Goal: Obtain resource: Download file/media

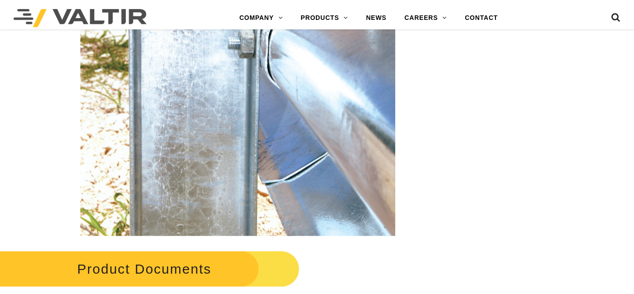
scroll to position [1505, 0]
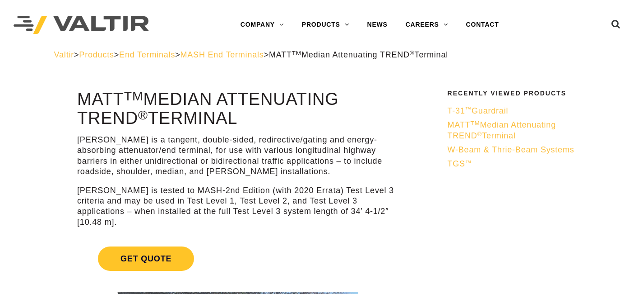
click at [483, 109] on span "T-31 ™ Guardrail" at bounding box center [478, 110] width 61 height 9
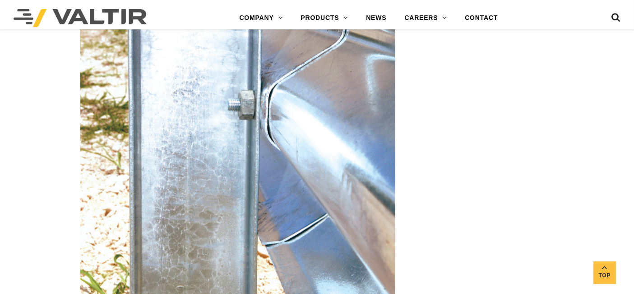
scroll to position [1355, 0]
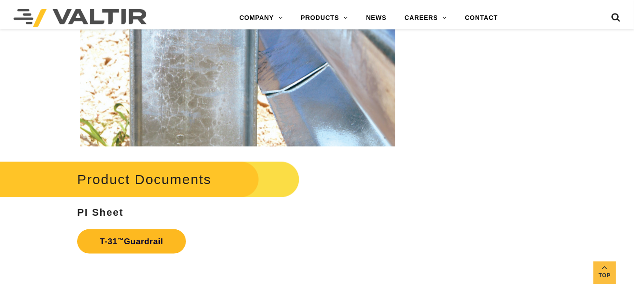
click at [114, 242] on link "T-31 ™ Guardrail" at bounding box center [131, 241] width 109 height 24
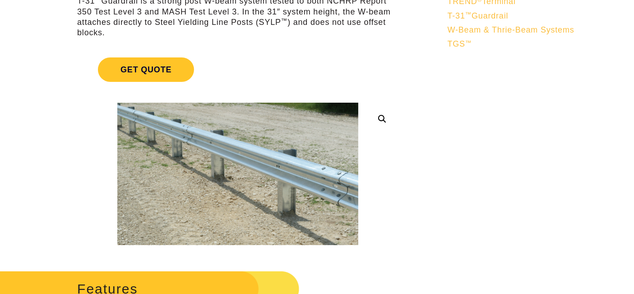
scroll to position [0, 0]
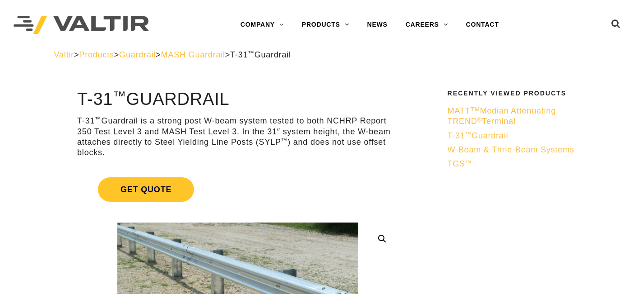
click at [474, 145] on span "W-Beam & Thrie-Beam Systems" at bounding box center [511, 149] width 127 height 9
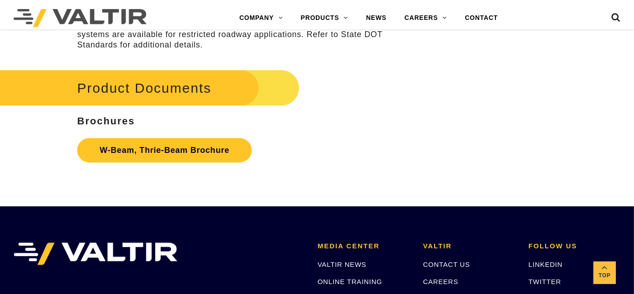
scroll to position [2609, 0]
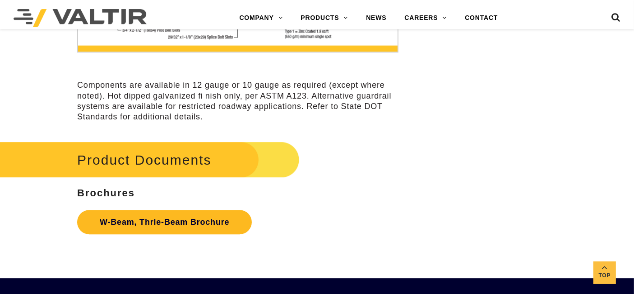
click at [184, 229] on link "W-Beam, Thrie-Beam Brochure" at bounding box center [164, 222] width 175 height 24
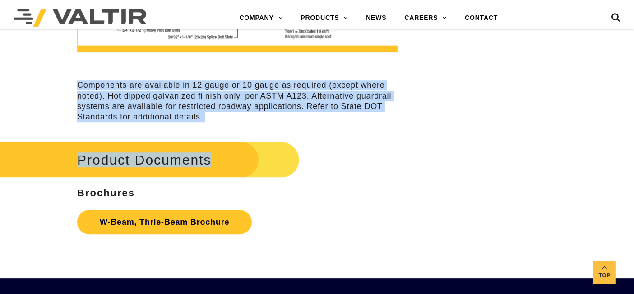
drag, startPoint x: 409, startPoint y: 133, endPoint x: 379, endPoint y: 78, distance: 63.0
click at [379, 72] on p at bounding box center [237, 60] width 321 height 24
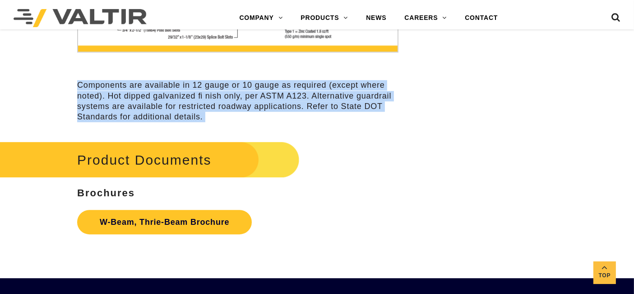
drag, startPoint x: 379, startPoint y: 78, endPoint x: 379, endPoint y: 131, distance: 53.7
click at [379, 122] on p "Components are available in 12 gauge or 10 gauge as required (except where note…" at bounding box center [237, 101] width 321 height 42
drag, startPoint x: 379, startPoint y: 131, endPoint x: 382, endPoint y: 78, distance: 53.8
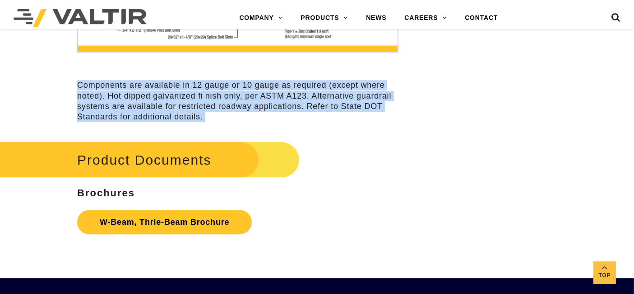
click at [382, 72] on p at bounding box center [237, 60] width 321 height 24
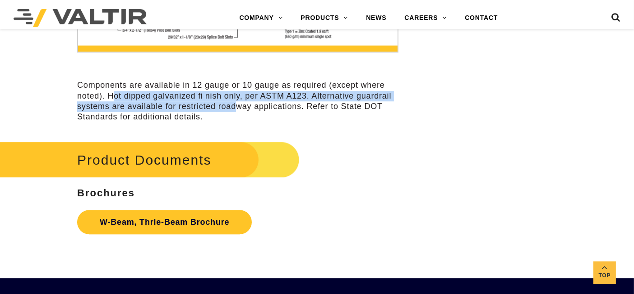
drag, startPoint x: 112, startPoint y: 104, endPoint x: 235, endPoint y: 113, distance: 122.7
click at [235, 113] on p "Components are available in 12 gauge or 10 gauge as required (except where note…" at bounding box center [237, 101] width 321 height 42
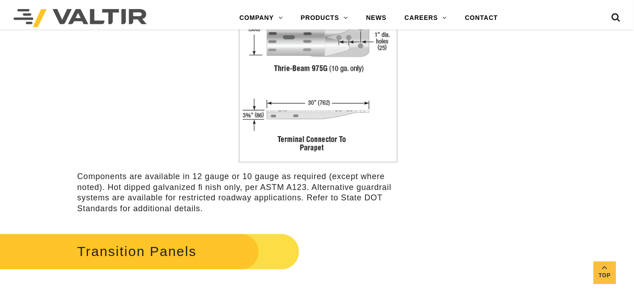
scroll to position [2007, 0]
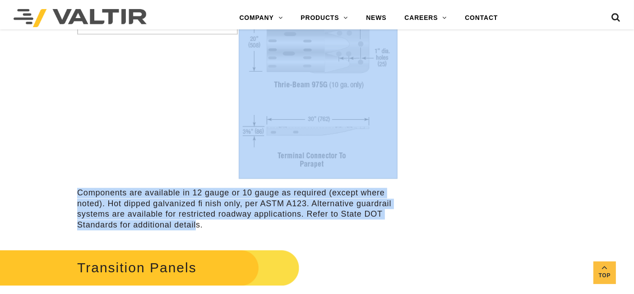
drag, startPoint x: 195, startPoint y: 230, endPoint x: 72, endPoint y: 189, distance: 130.1
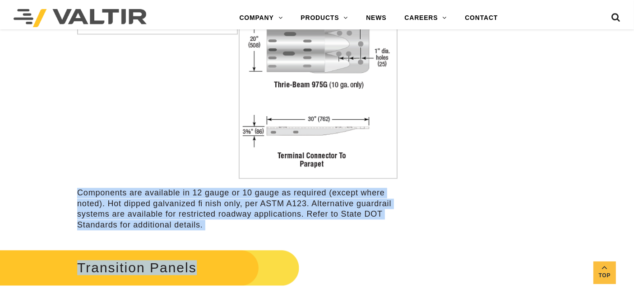
drag, startPoint x: 72, startPoint y: 189, endPoint x: 255, endPoint y: 242, distance: 190.8
click at [256, 230] on p "Components are available in 12 gauge or 10 gauge as required (except where note…" at bounding box center [237, 202] width 321 height 56
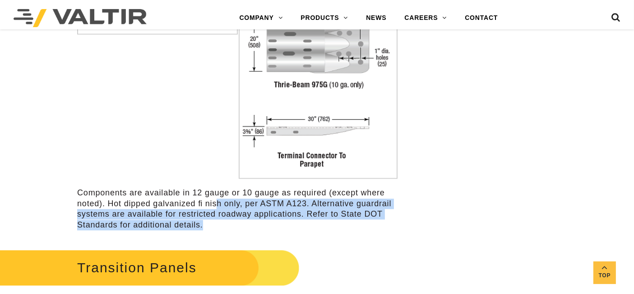
drag, startPoint x: 249, startPoint y: 231, endPoint x: 215, endPoint y: 217, distance: 36.5
click at [215, 217] on p "Components are available in 12 gauge or 10 gauge as required (except where note…" at bounding box center [237, 202] width 321 height 56
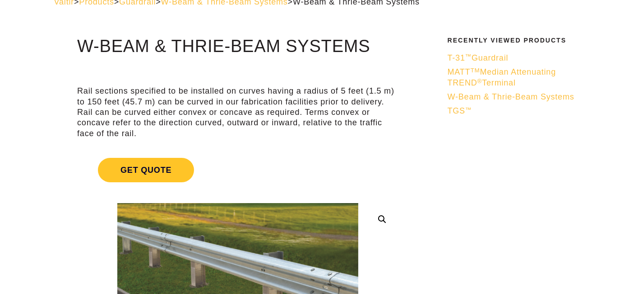
scroll to position [0, 0]
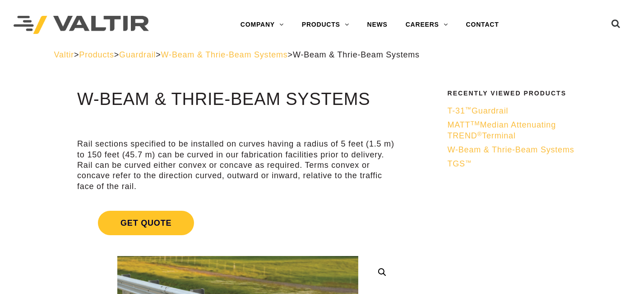
click at [464, 112] on span "T-31 ™ Guardrail" at bounding box center [478, 110] width 61 height 9
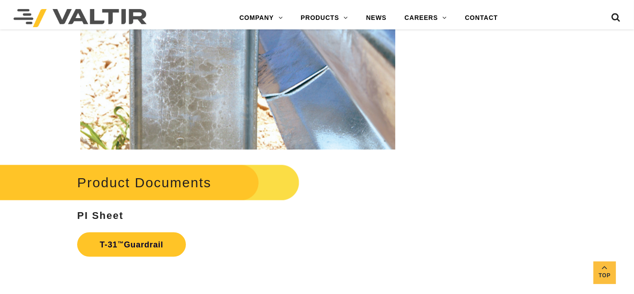
scroll to position [1405, 0]
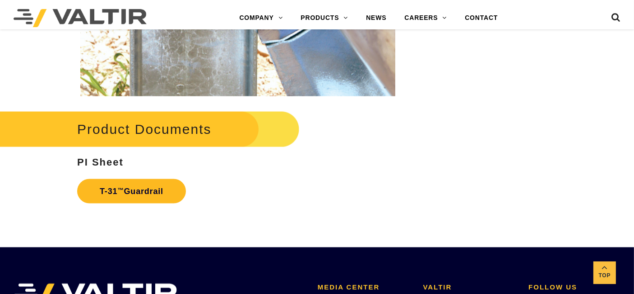
click at [168, 192] on link "T-31 ™ Guardrail" at bounding box center [131, 191] width 109 height 24
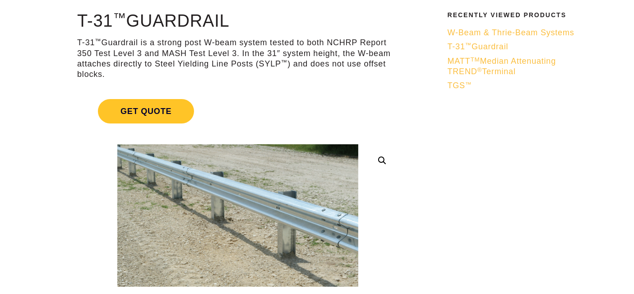
scroll to position [0, 0]
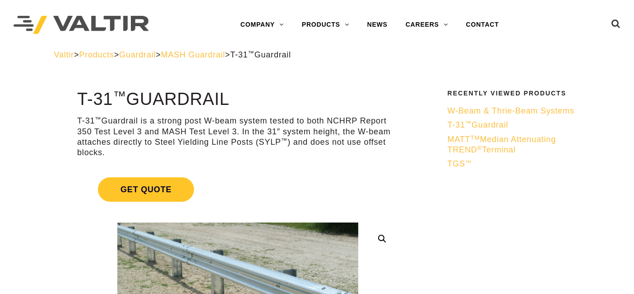
click at [471, 142] on span "MATT TM Median Attenuating TREND ® Terminal" at bounding box center [502, 144] width 108 height 19
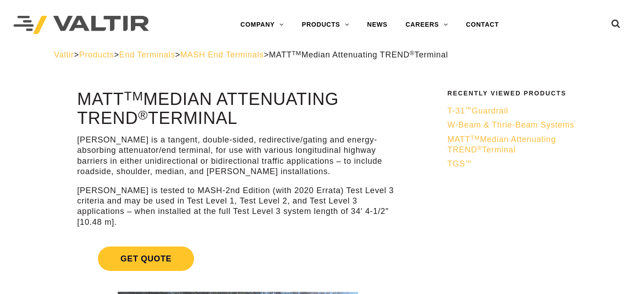
click at [474, 127] on span "W-Beam & Thrie-Beam Systems" at bounding box center [511, 124] width 127 height 9
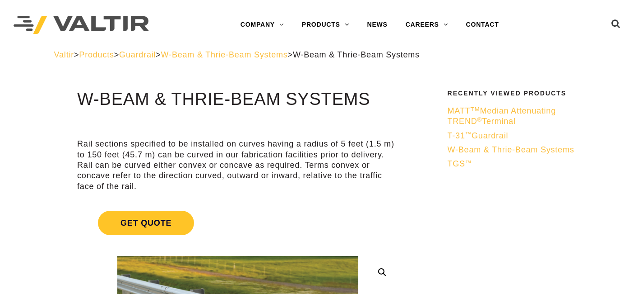
click at [507, 107] on span "MATT TM Median Attenuating TREND ® Terminal" at bounding box center [502, 115] width 108 height 19
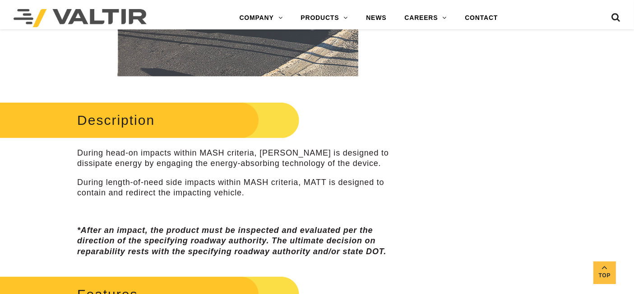
scroll to position [50, 0]
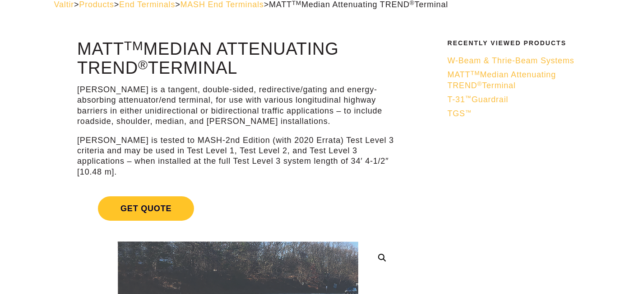
click at [477, 99] on span "T-31 ™ Guardrail" at bounding box center [478, 99] width 61 height 9
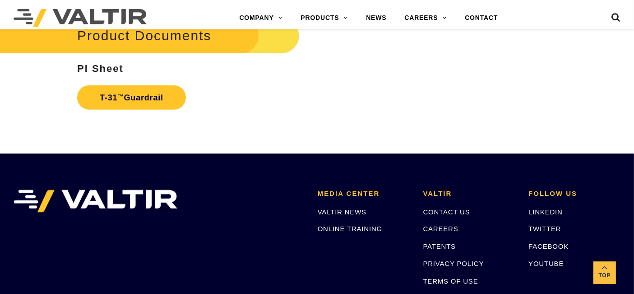
scroll to position [1428, 0]
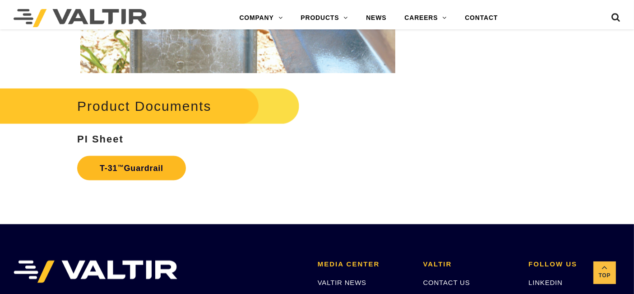
click at [142, 168] on link "T-31 ™ Guardrail" at bounding box center [131, 168] width 109 height 24
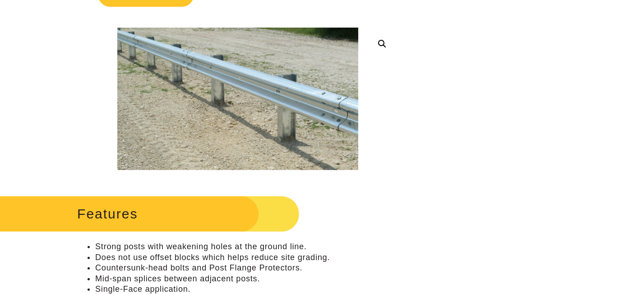
scroll to position [73, 0]
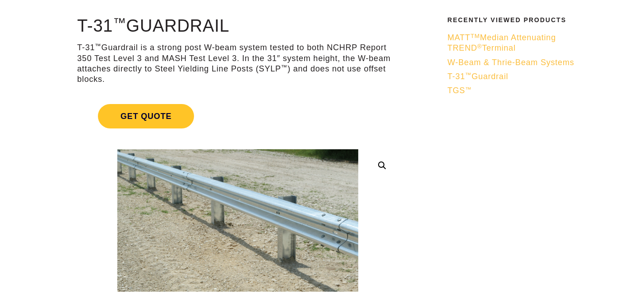
click at [503, 58] on span "W-Beam & Thrie-Beam Systems" at bounding box center [511, 62] width 127 height 9
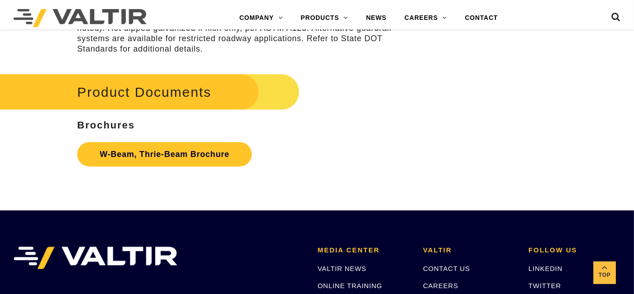
scroll to position [2659, 0]
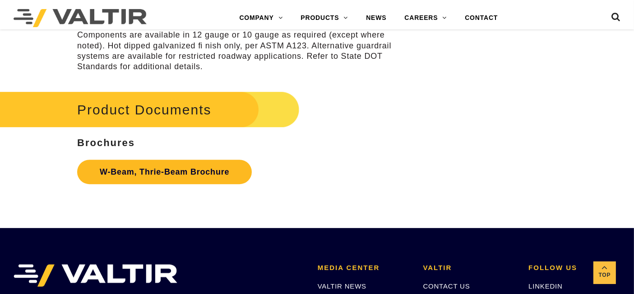
click at [192, 180] on link "W-Beam, Thrie-Beam Brochure" at bounding box center [164, 171] width 175 height 24
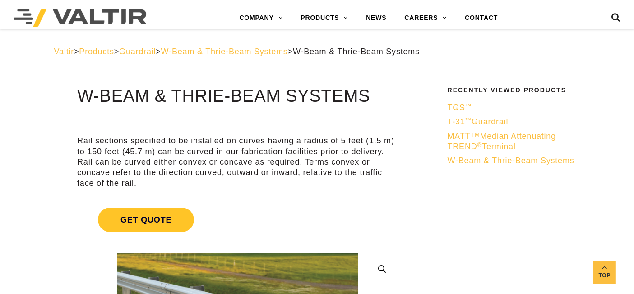
scroll to position [0, 0]
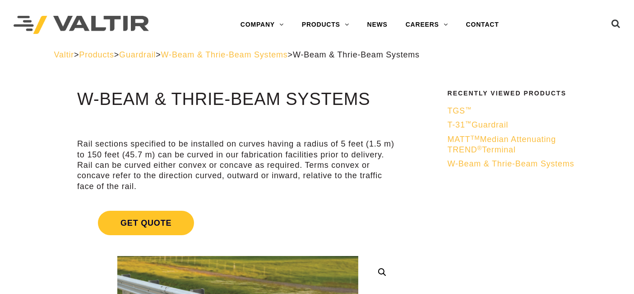
click at [480, 140] on sup "TM" at bounding box center [475, 137] width 9 height 7
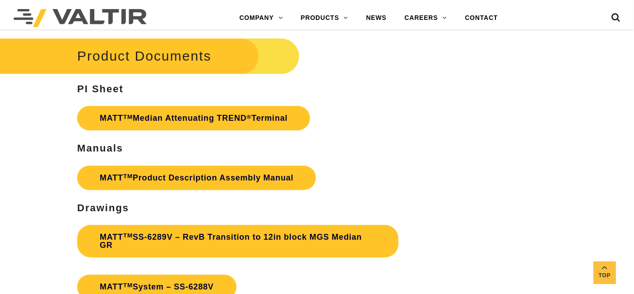
scroll to position [2648, 0]
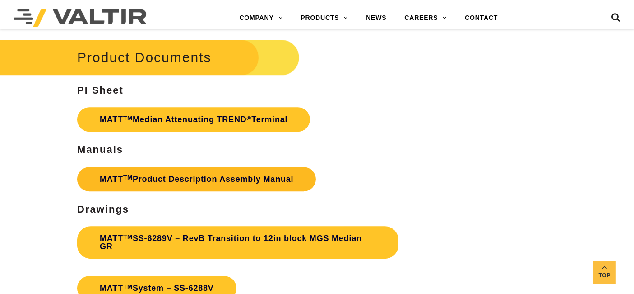
click at [241, 167] on link "MATT TM Product Description Assembly Manual" at bounding box center [196, 179] width 239 height 24
